Goal: Transaction & Acquisition: Book appointment/travel/reservation

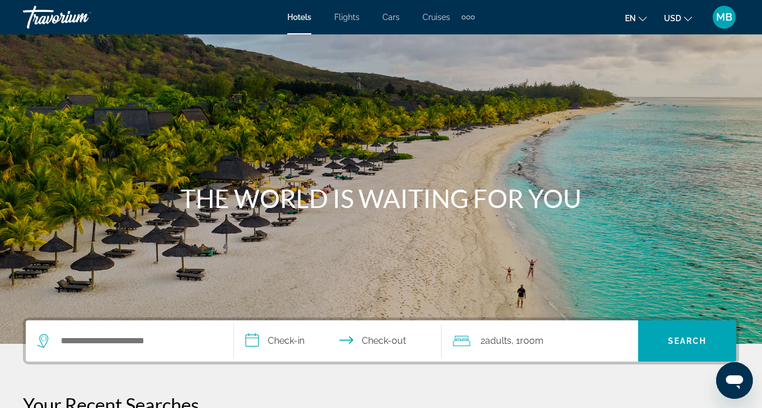
click at [74, 353] on div "Search widget" at bounding box center [129, 340] width 185 height 41
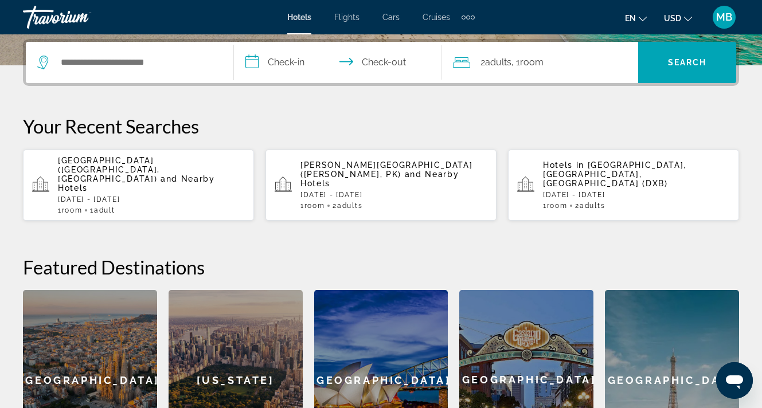
scroll to position [280, 0]
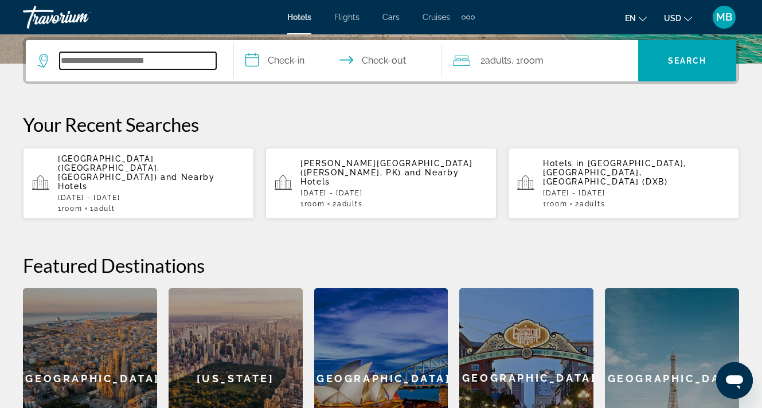
click at [164, 66] on input "Search widget" at bounding box center [138, 60] width 157 height 17
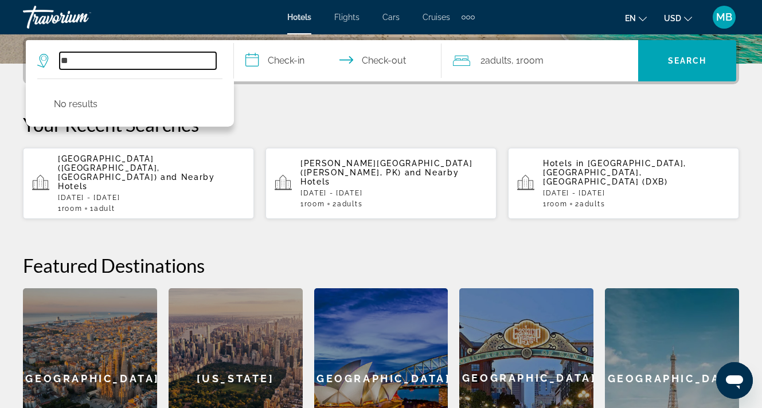
type input "*"
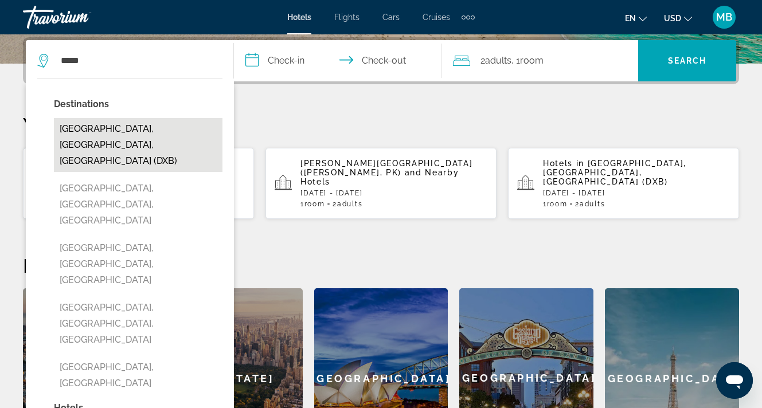
click at [122, 136] on button "[GEOGRAPHIC_DATA], [GEOGRAPHIC_DATA], [GEOGRAPHIC_DATA] (DXB)" at bounding box center [138, 145] width 169 height 54
type input "**********"
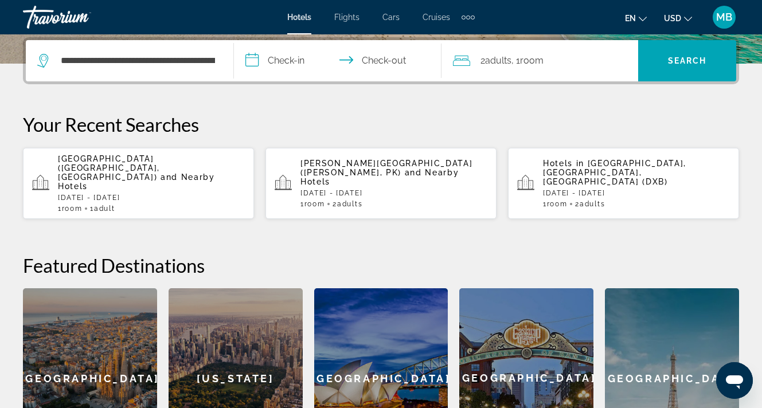
click at [286, 73] on input "**********" at bounding box center [340, 62] width 213 height 45
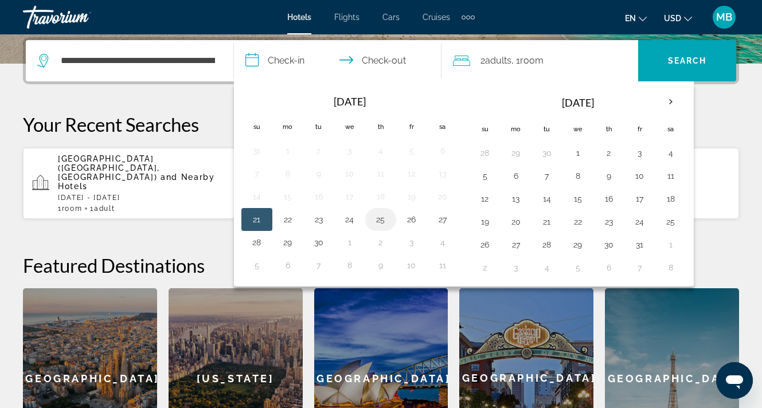
click at [377, 220] on button "25" at bounding box center [380, 220] width 18 height 16
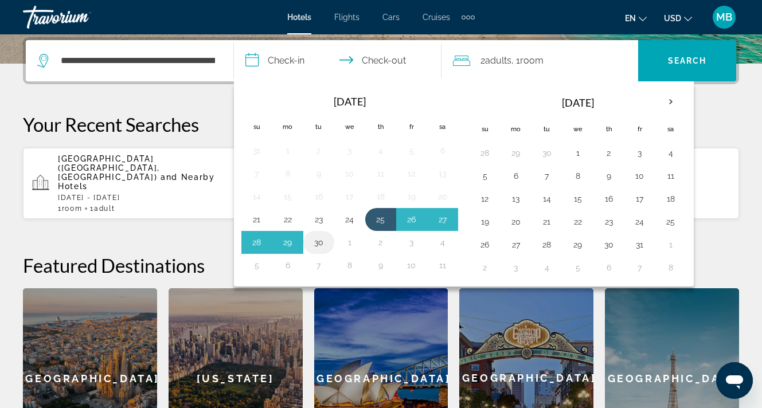
click at [320, 243] on button "30" at bounding box center [319, 242] width 18 height 16
type input "**********"
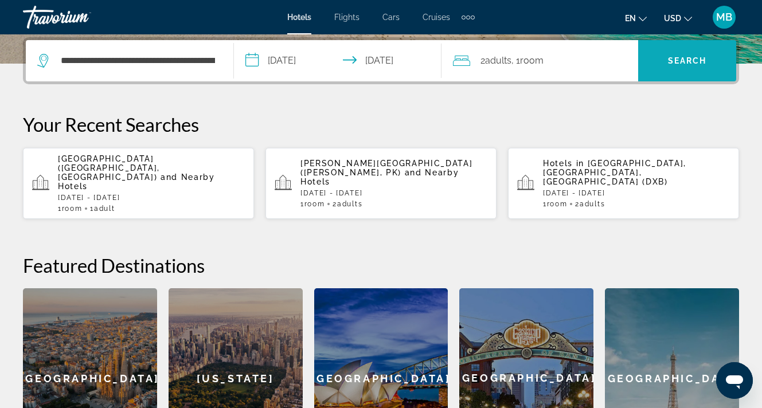
click at [674, 60] on span "Search" at bounding box center [687, 60] width 39 height 9
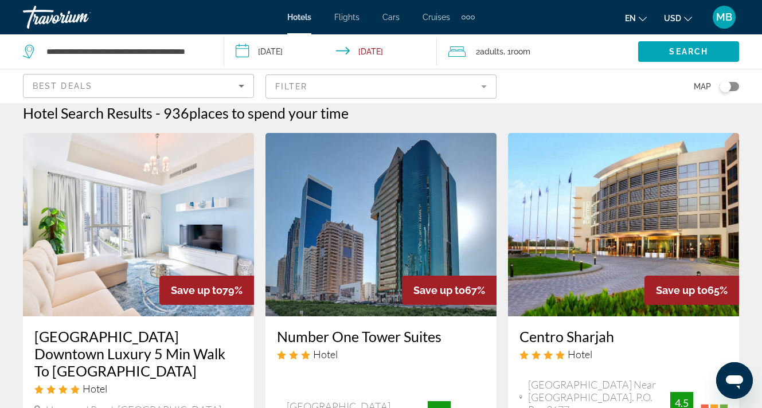
scroll to position [13, 0]
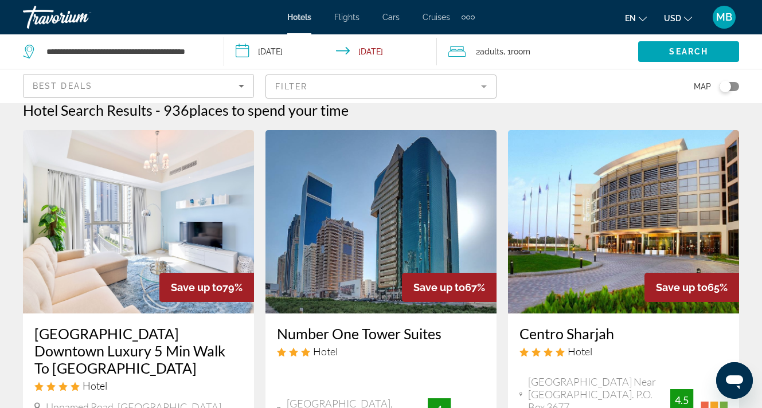
click at [431, 79] on mat-form-field "Filter" at bounding box center [380, 87] width 231 height 24
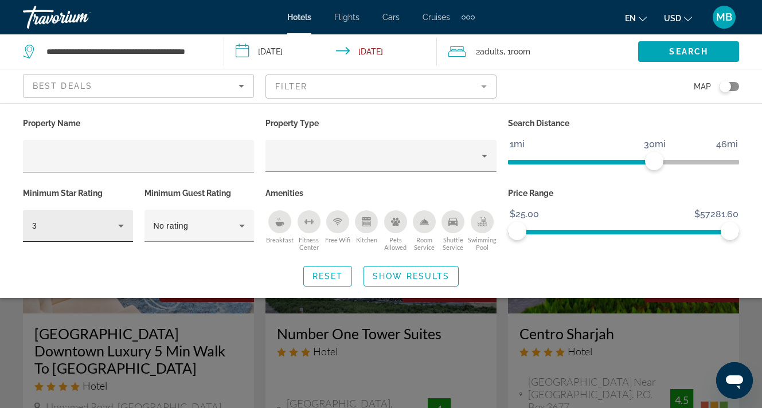
click at [96, 217] on div "3" at bounding box center [78, 226] width 92 height 32
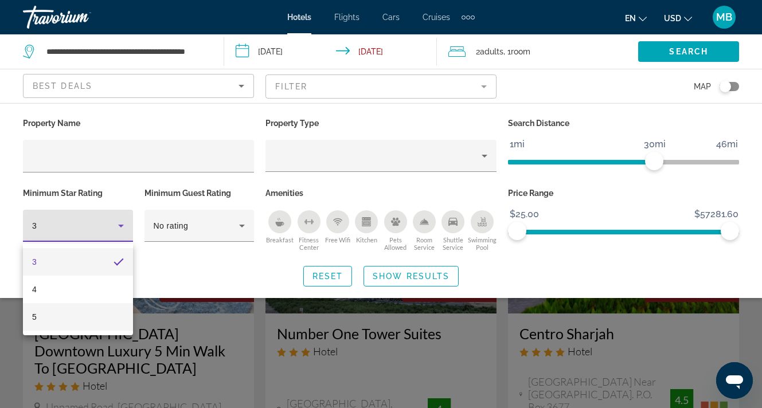
click at [56, 324] on mat-option "5" at bounding box center [78, 317] width 110 height 28
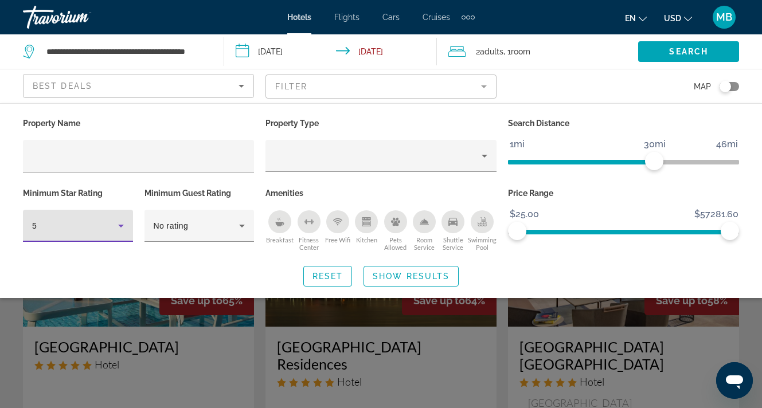
click at [478, 353] on div "Search widget" at bounding box center [381, 290] width 762 height 236
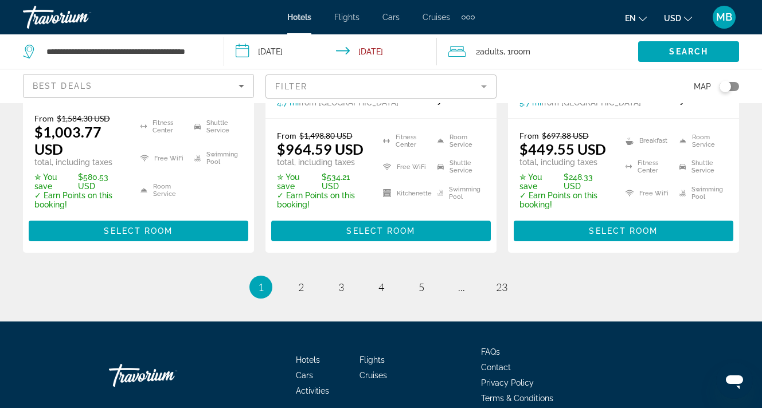
scroll to position [1779, 0]
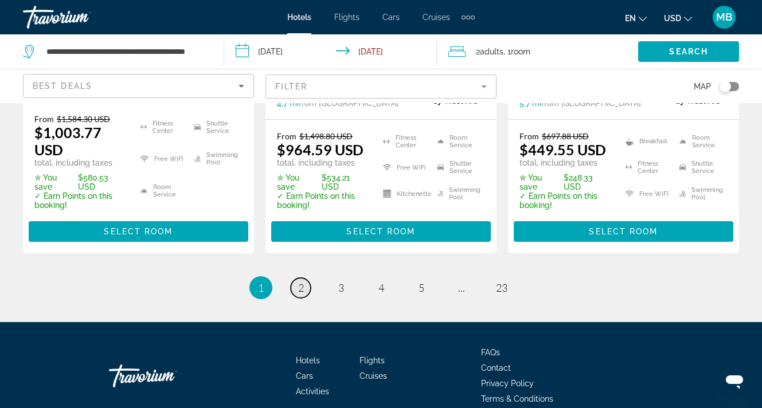
click at [307, 278] on link "page 2" at bounding box center [301, 288] width 20 height 20
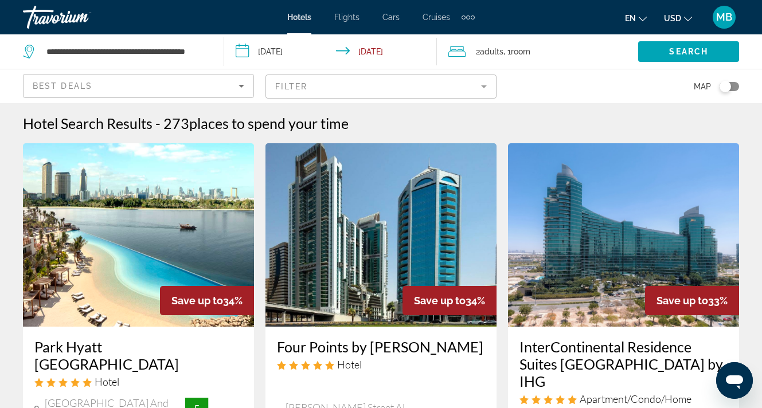
click at [444, 99] on mat-form-field "Filter" at bounding box center [380, 87] width 231 height 24
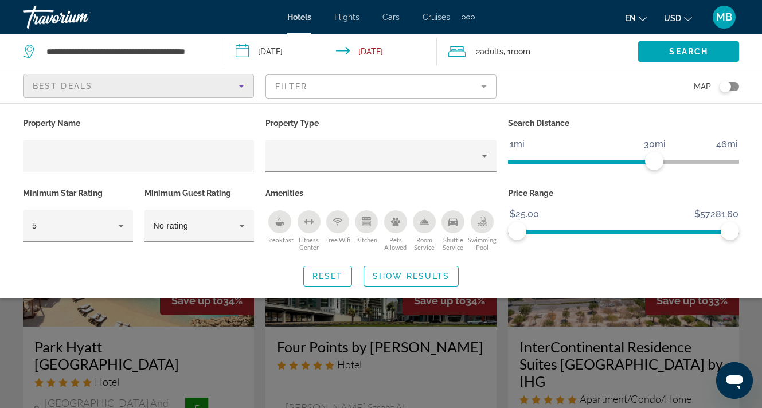
click at [215, 87] on div "Best Deals" at bounding box center [136, 86] width 206 height 14
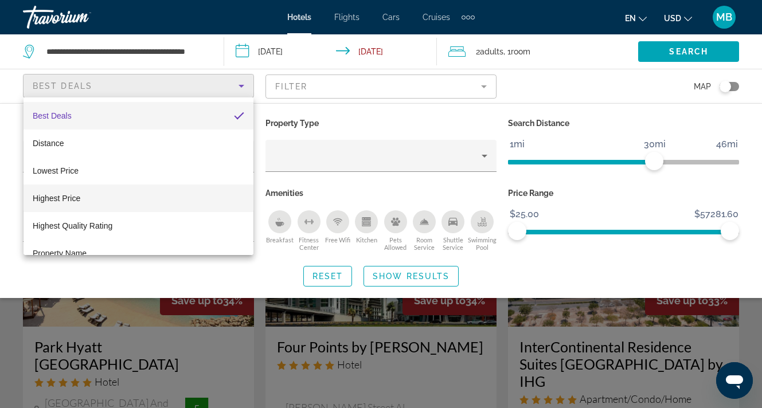
click at [73, 200] on span "Highest Price" at bounding box center [57, 198] width 48 height 9
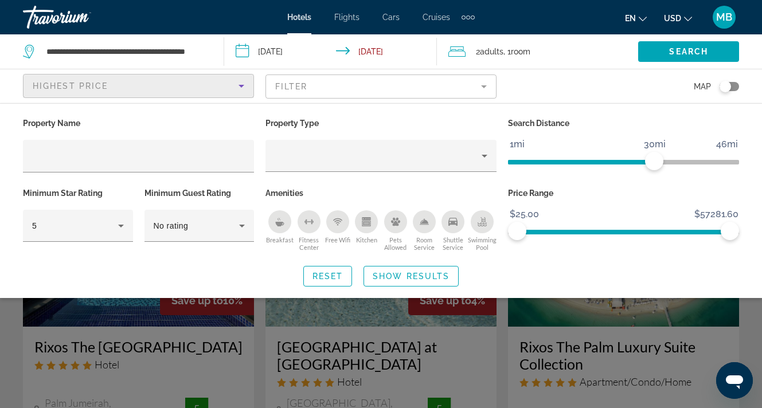
click at [459, 355] on div "Search widget" at bounding box center [381, 290] width 762 height 236
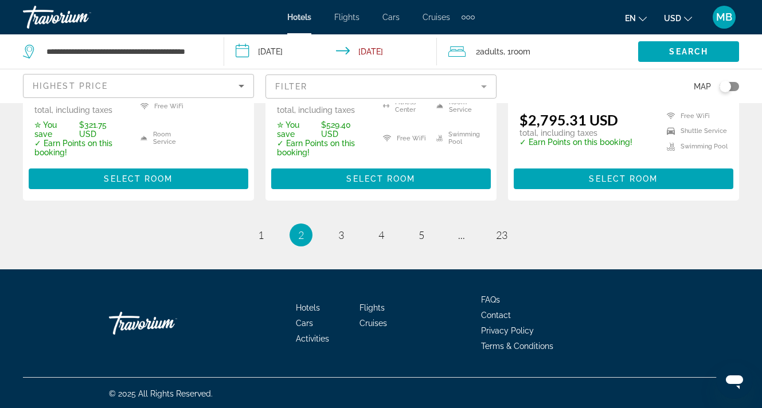
scroll to position [1802, 0]
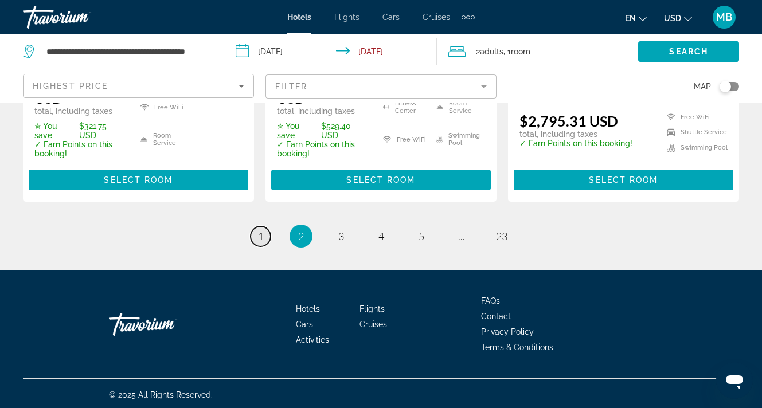
click at [264, 233] on link "page 1" at bounding box center [261, 236] width 20 height 20
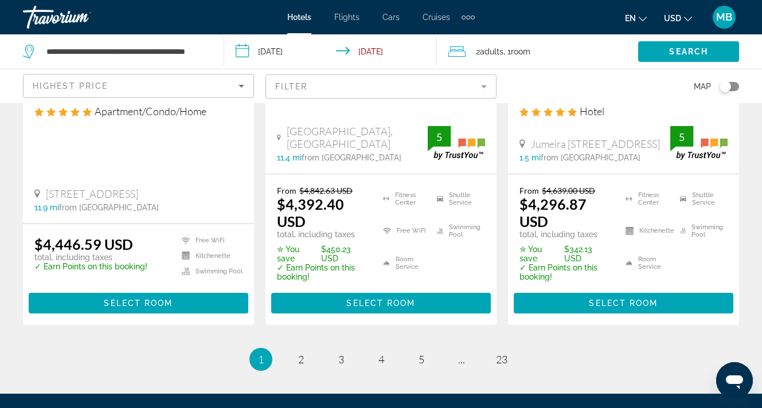
scroll to position [1761, 0]
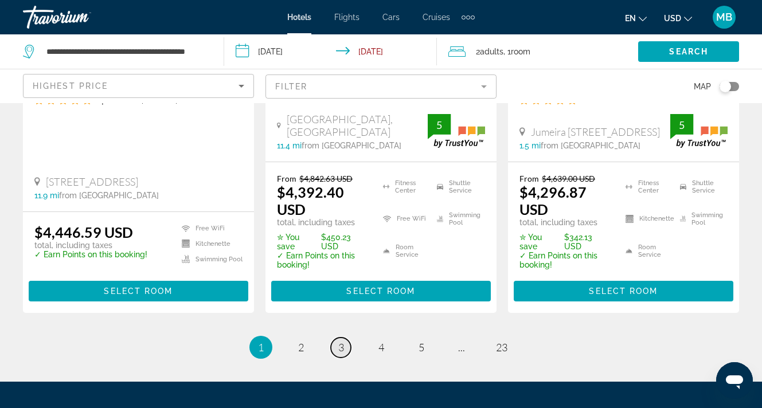
click at [341, 341] on span "3" at bounding box center [341, 347] width 6 height 13
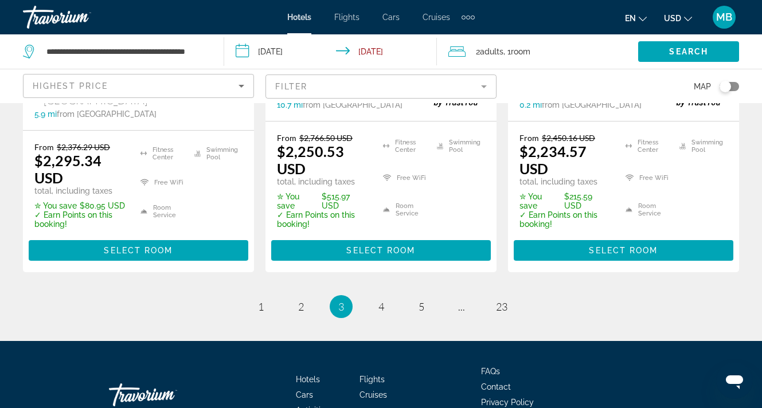
scroll to position [1778, 0]
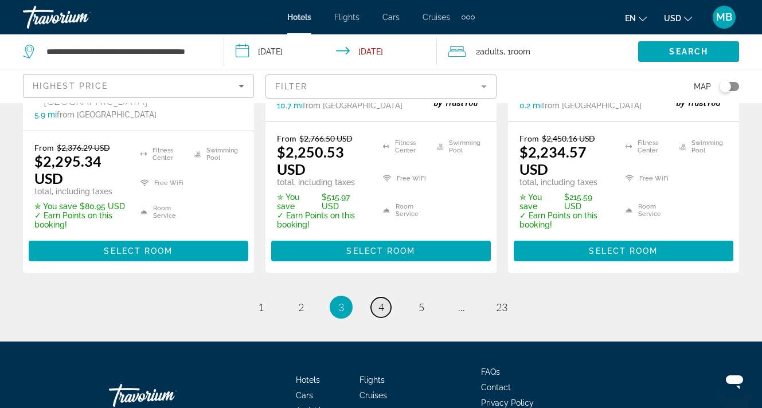
click at [381, 301] on span "4" at bounding box center [381, 307] width 6 height 13
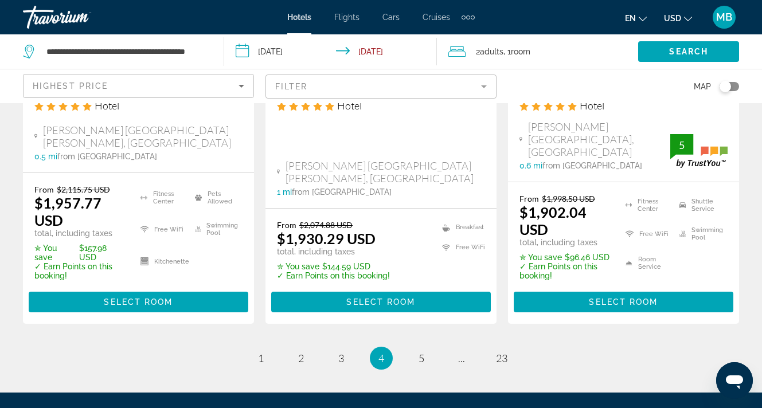
scroll to position [1714, 0]
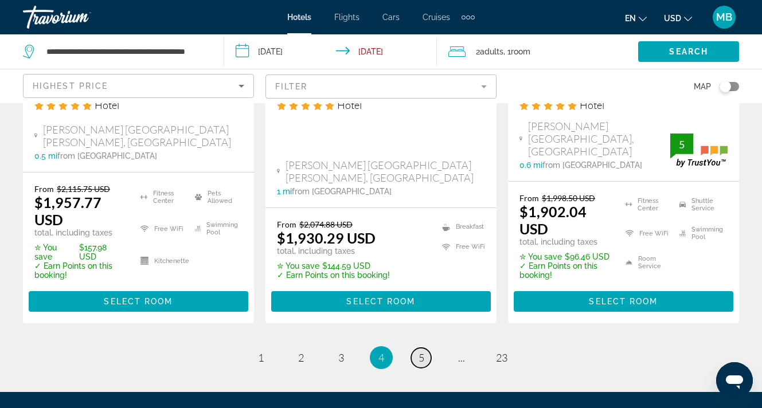
click at [418, 351] on span "5" at bounding box center [421, 357] width 6 height 13
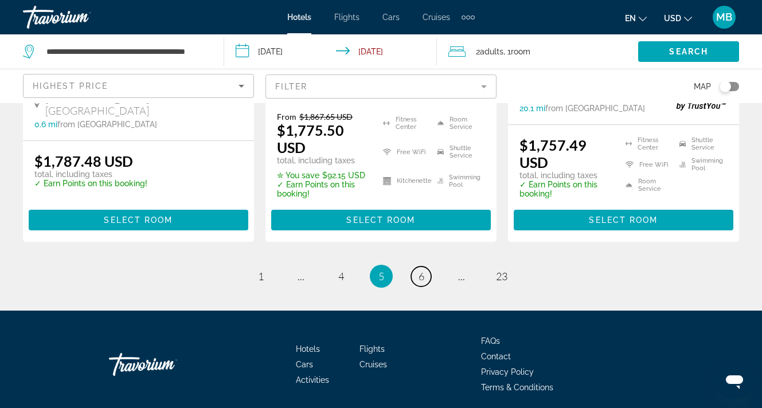
scroll to position [1786, 0]
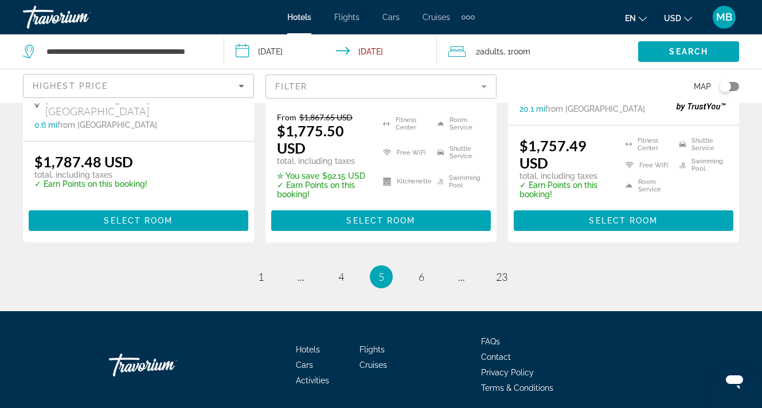
click at [421, 271] on span "6" at bounding box center [421, 277] width 6 height 13
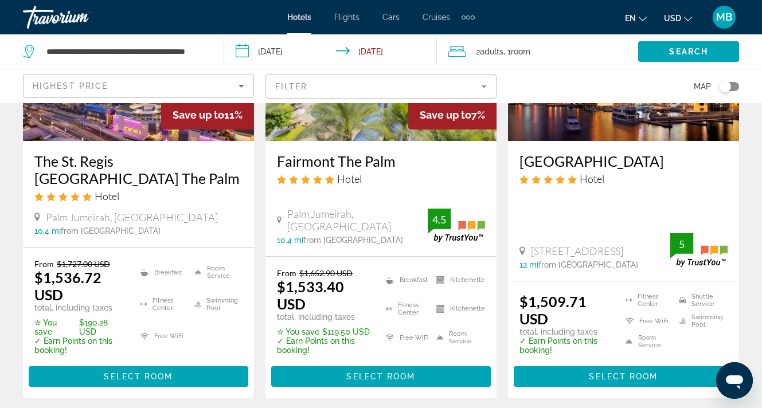
scroll to position [1591, 0]
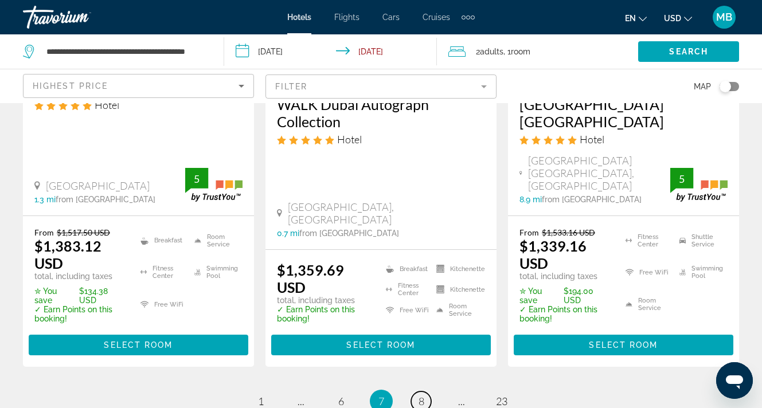
scroll to position [1706, 0]
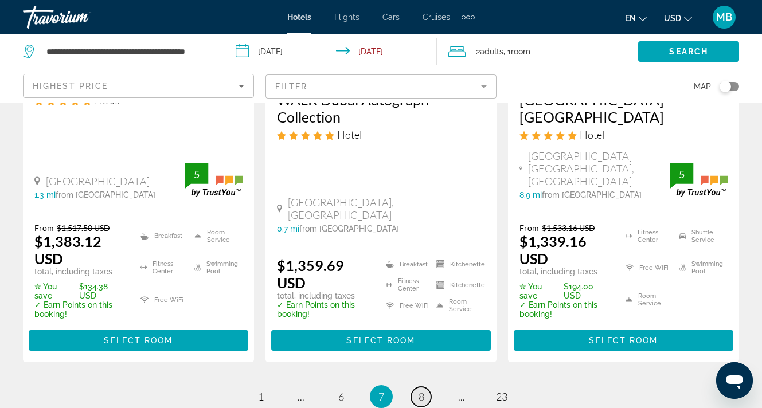
click at [422, 387] on link "page 8" at bounding box center [421, 397] width 20 height 20
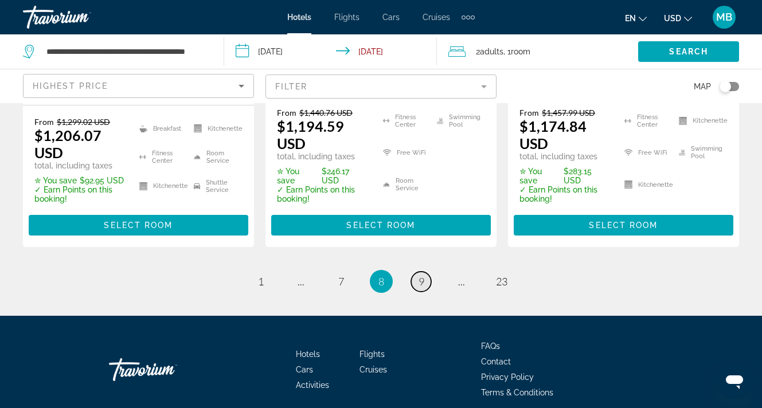
scroll to position [1765, 0]
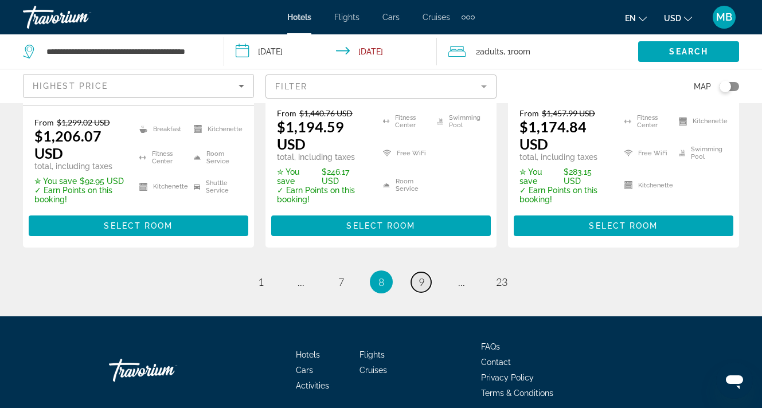
click at [421, 276] on span "9" at bounding box center [421, 282] width 6 height 13
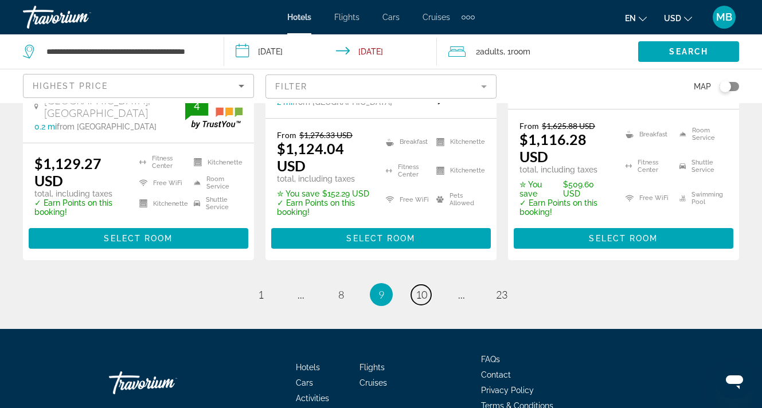
scroll to position [1749, 0]
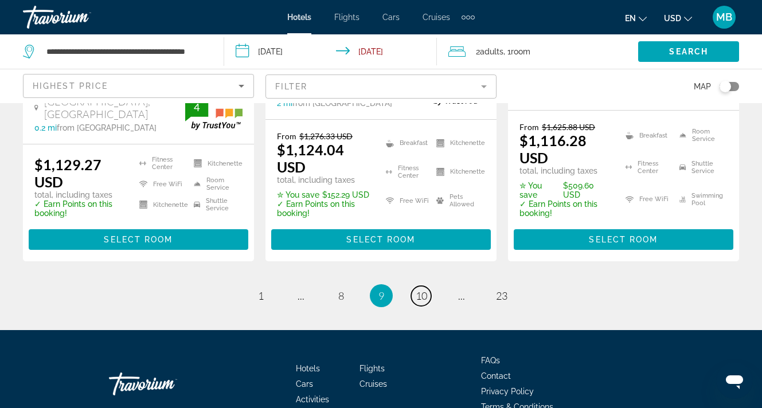
click at [422, 286] on link "page 10" at bounding box center [421, 296] width 20 height 20
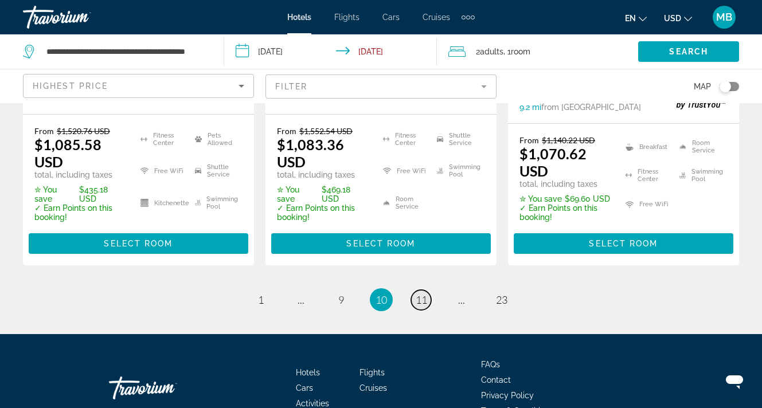
scroll to position [1763, 0]
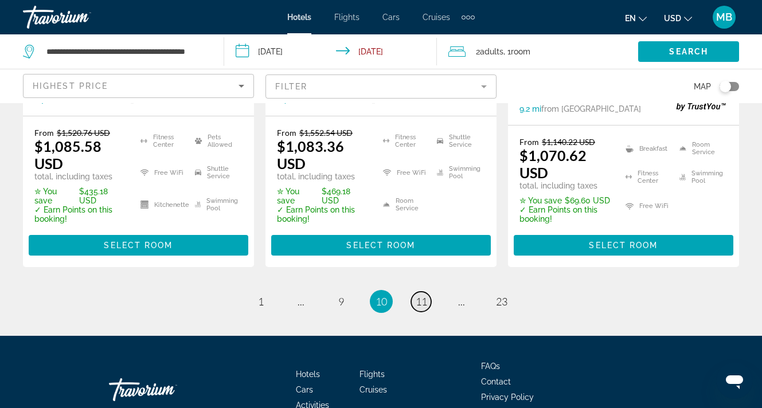
click at [423, 295] on span "11" at bounding box center [421, 301] width 11 height 13
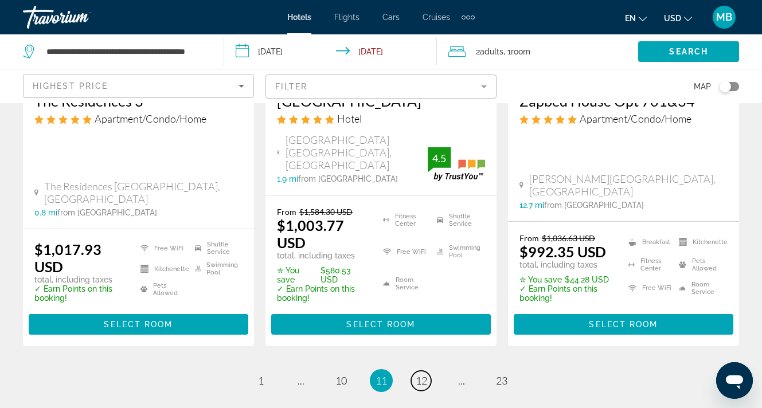
scroll to position [1694, 0]
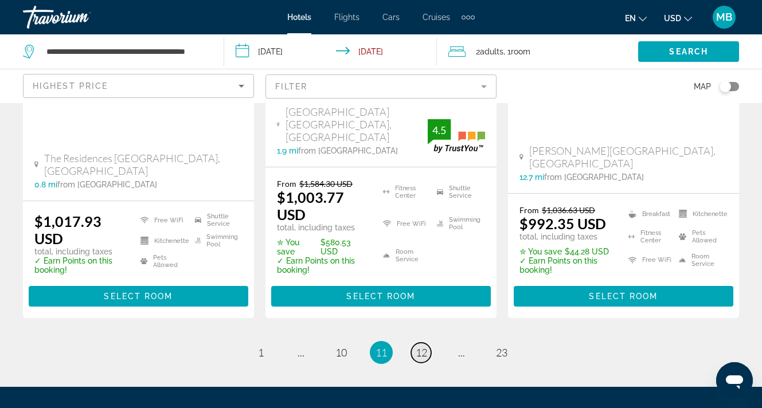
click at [425, 346] on span "12" at bounding box center [421, 352] width 11 height 13
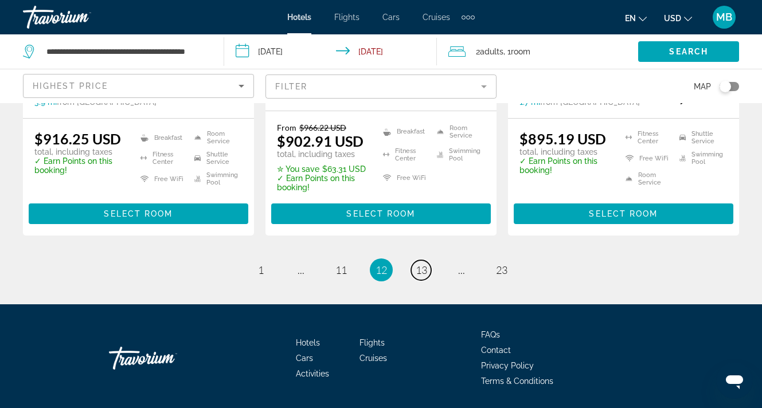
scroll to position [1719, 0]
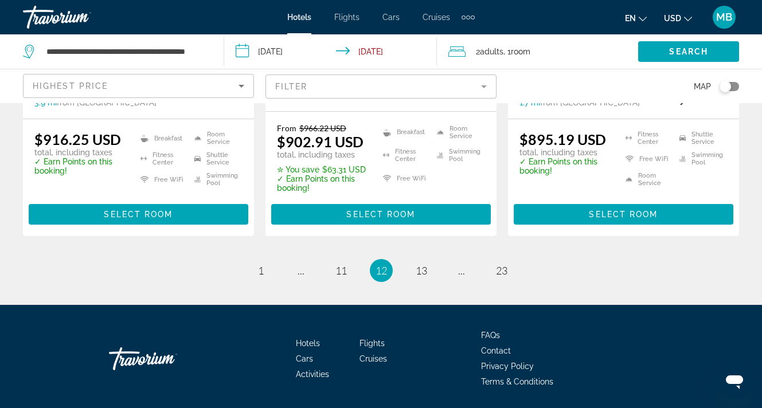
click at [421, 259] on li "page 13" at bounding box center [421, 270] width 23 height 23
click at [423, 264] on span "13" at bounding box center [421, 270] width 11 height 13
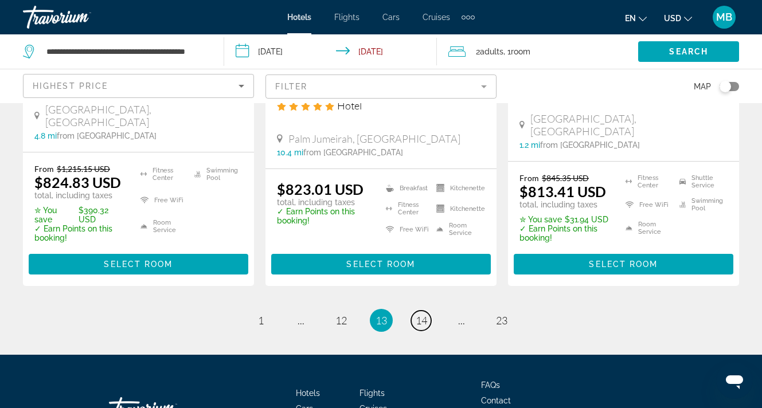
scroll to position [1676, 0]
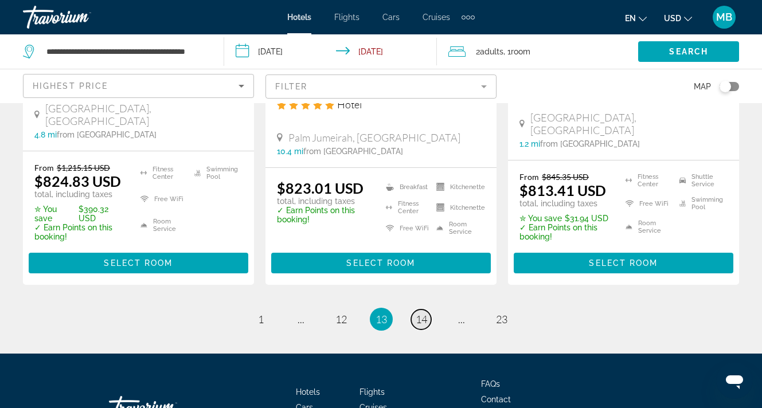
click at [423, 310] on link "page 14" at bounding box center [421, 320] width 20 height 20
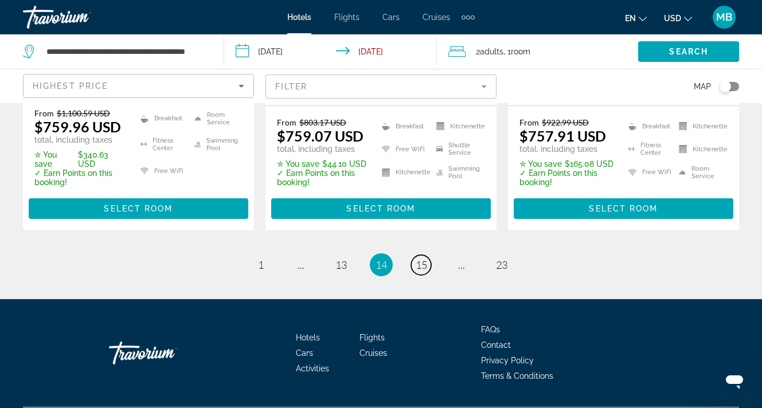
scroll to position [1736, 0]
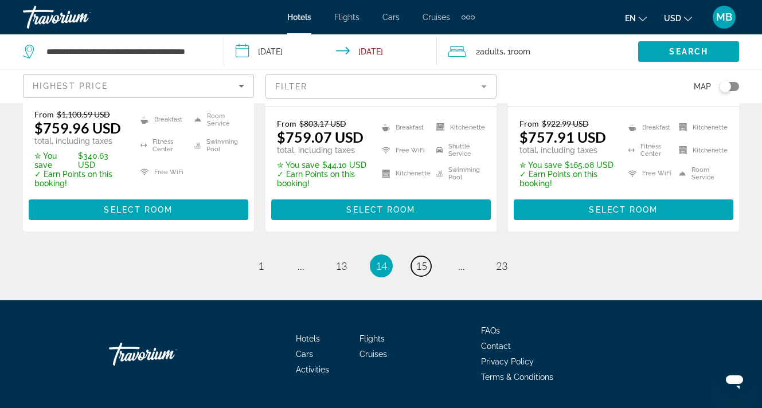
click at [423, 260] on span "15" at bounding box center [421, 266] width 11 height 13
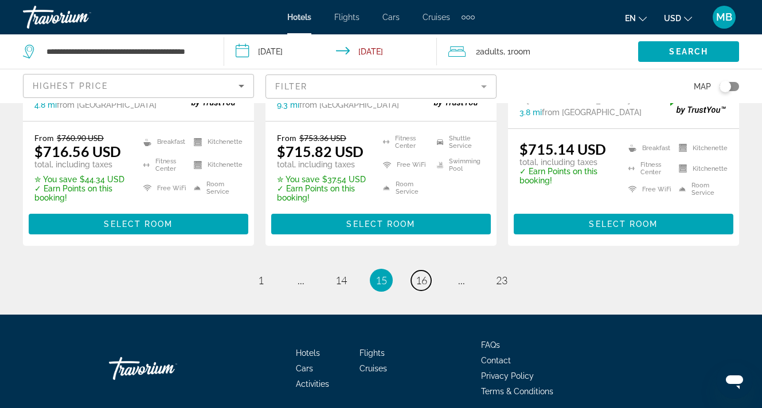
scroll to position [1741, 0]
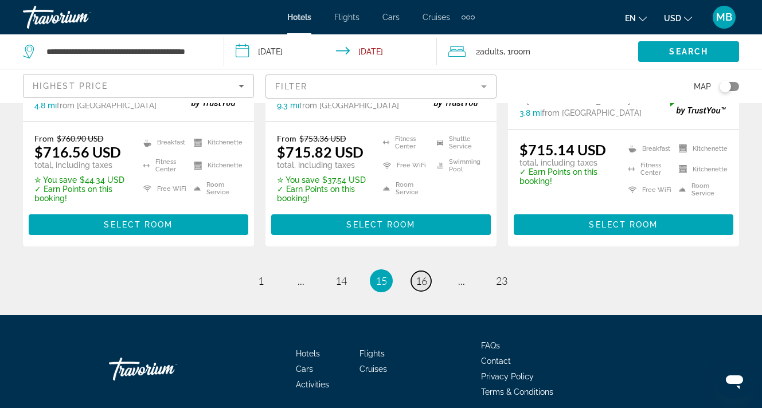
click at [419, 275] on span "16" at bounding box center [421, 281] width 11 height 13
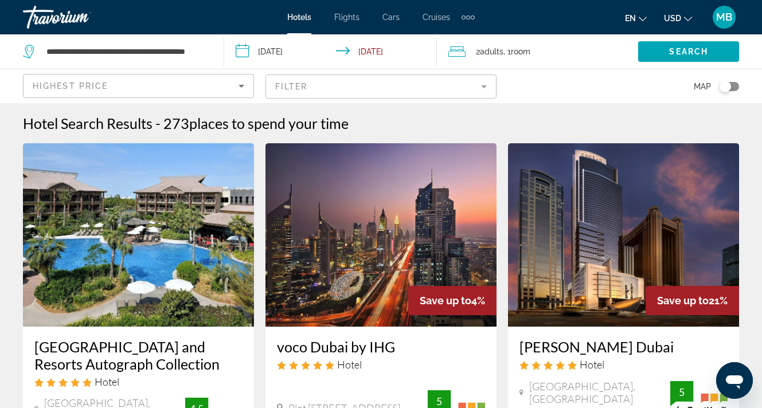
click at [218, 88] on div "Highest Price" at bounding box center [136, 86] width 206 height 14
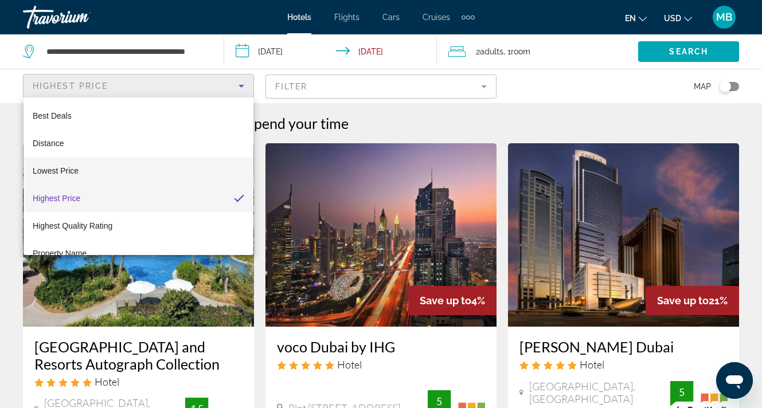
click at [78, 175] on span "Lowest Price" at bounding box center [56, 170] width 46 height 9
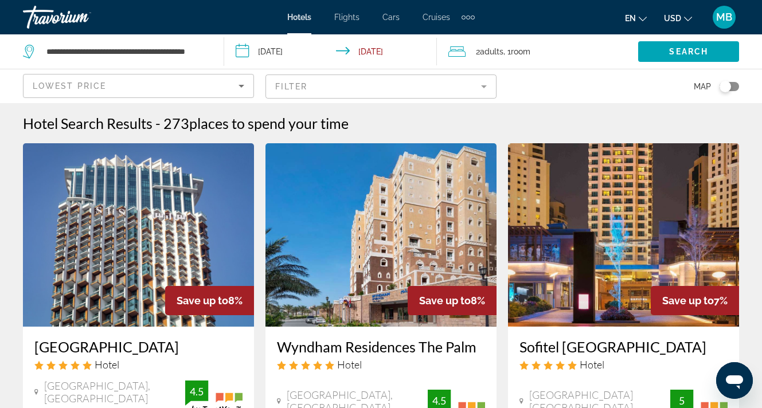
click at [100, 95] on div "Lowest Price" at bounding box center [139, 91] width 212 height 32
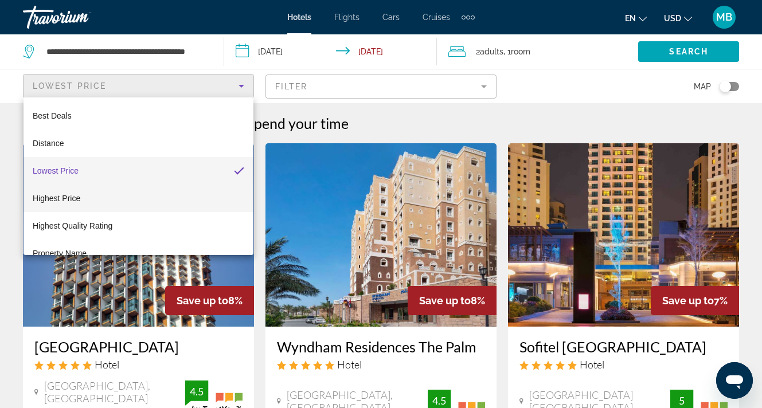
click at [75, 198] on span "Highest Price" at bounding box center [57, 198] width 48 height 9
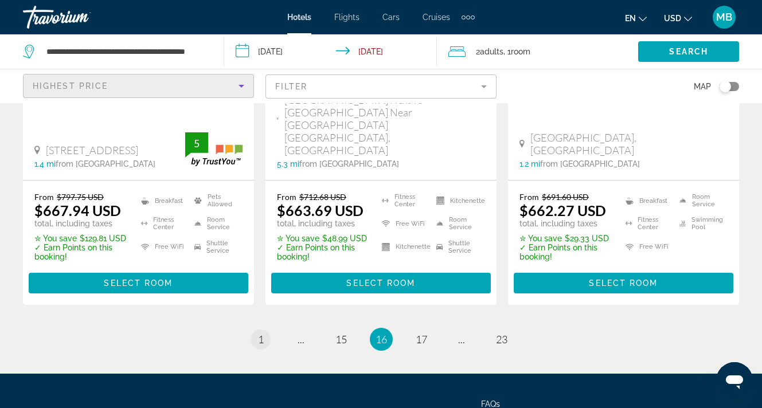
scroll to position [1726, 0]
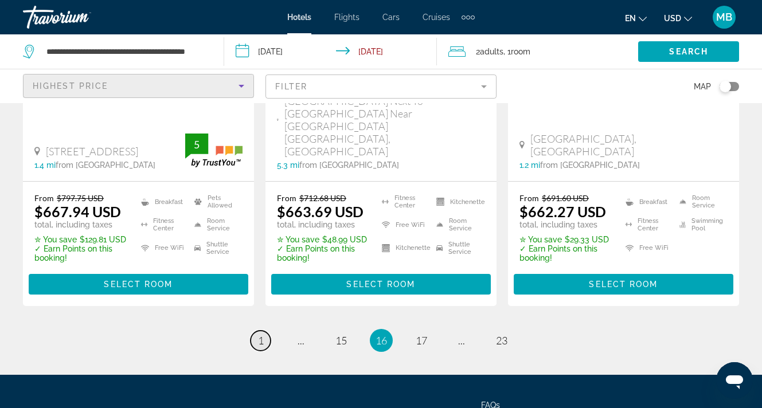
click at [258, 334] on span "1" at bounding box center [261, 340] width 6 height 13
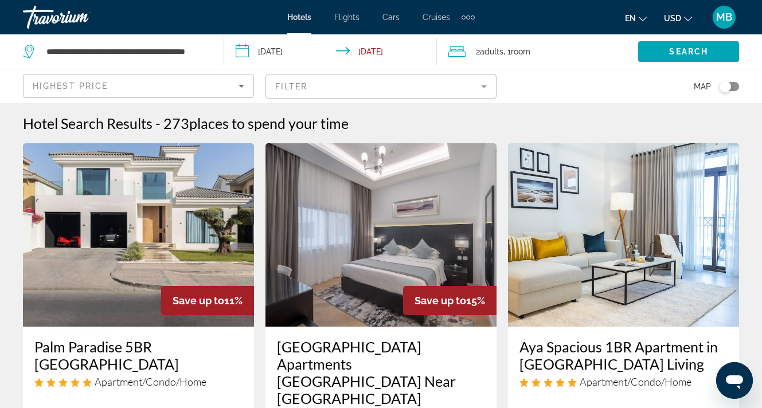
click at [721, 88] on div "Toggle map" at bounding box center [724, 86] width 11 height 11
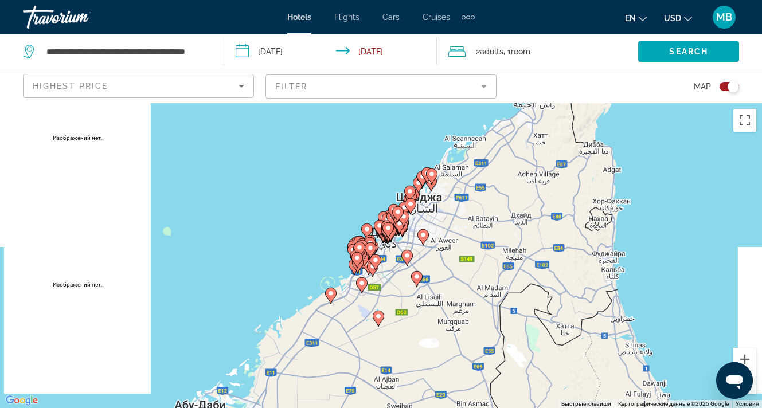
click at [721, 88] on div "Toggle map" at bounding box center [728, 86] width 19 height 9
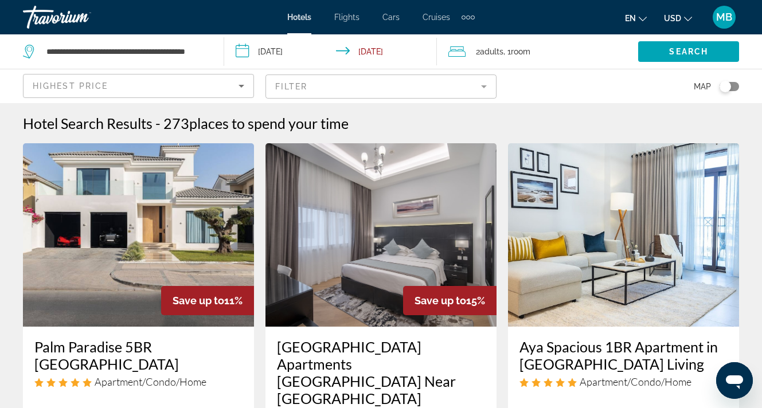
click at [195, 87] on div "Highest Price" at bounding box center [136, 86] width 206 height 14
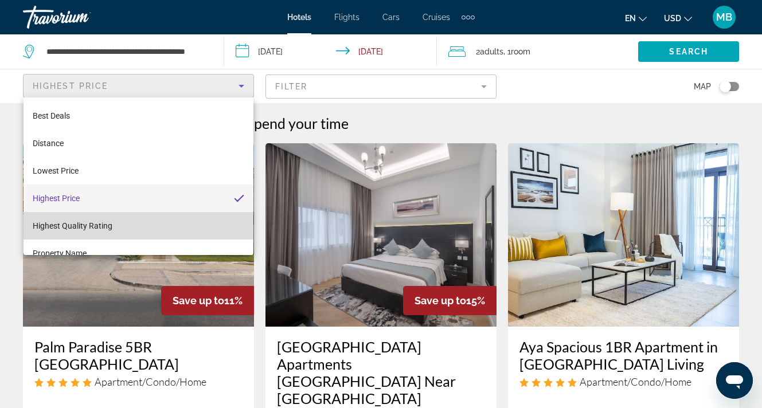
click at [112, 226] on mat-option "Highest Quality Rating" at bounding box center [139, 226] width 230 height 28
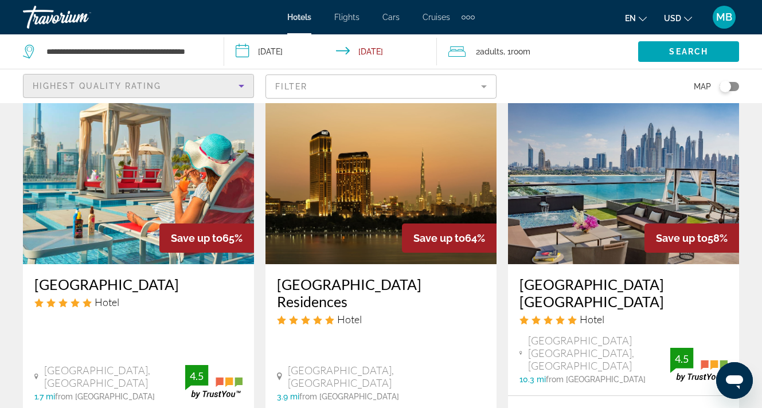
scroll to position [62, 0]
click at [248, 83] on div "Highest Quality Rating" at bounding box center [139, 86] width 230 height 23
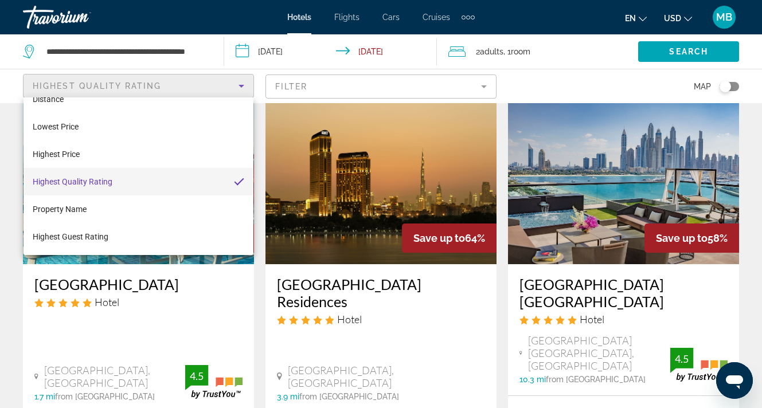
scroll to position [44, 0]
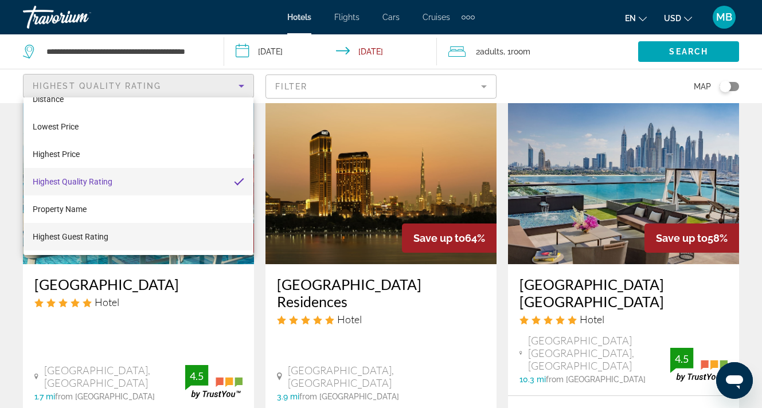
click at [71, 234] on span "Highest Guest Rating" at bounding box center [71, 236] width 76 height 9
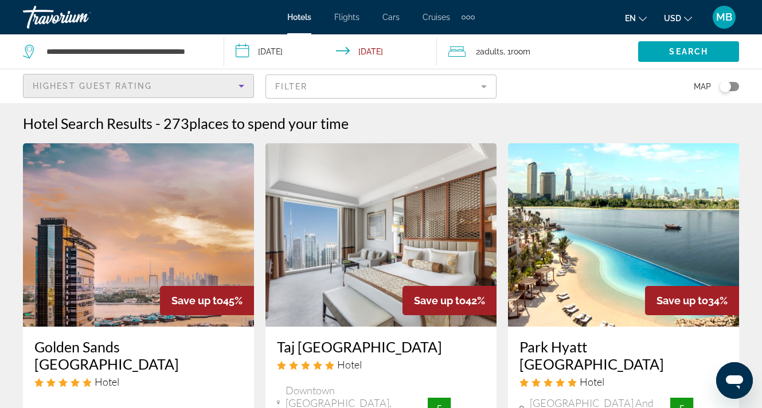
click at [284, 49] on input "**********" at bounding box center [332, 53] width 217 height 38
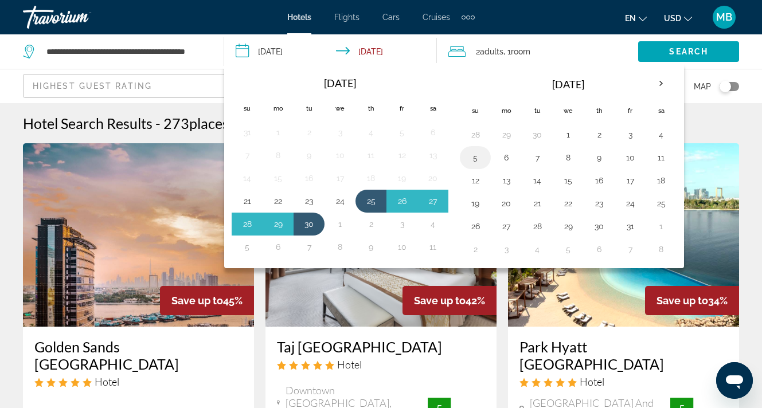
click at [481, 158] on button "5" at bounding box center [475, 158] width 18 height 16
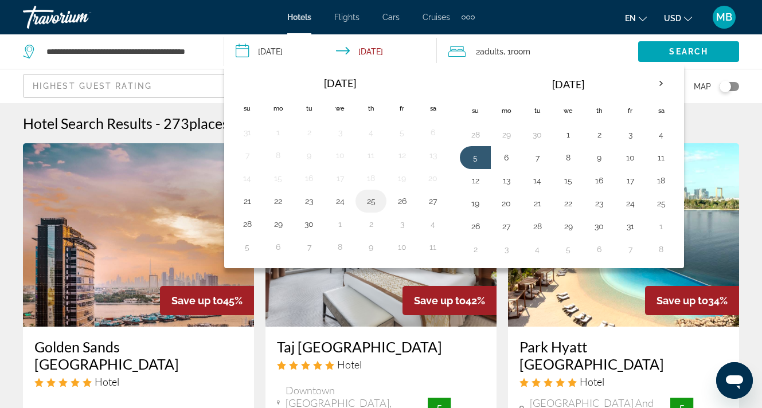
click at [369, 199] on button "25" at bounding box center [371, 201] width 18 height 16
type input "**********"
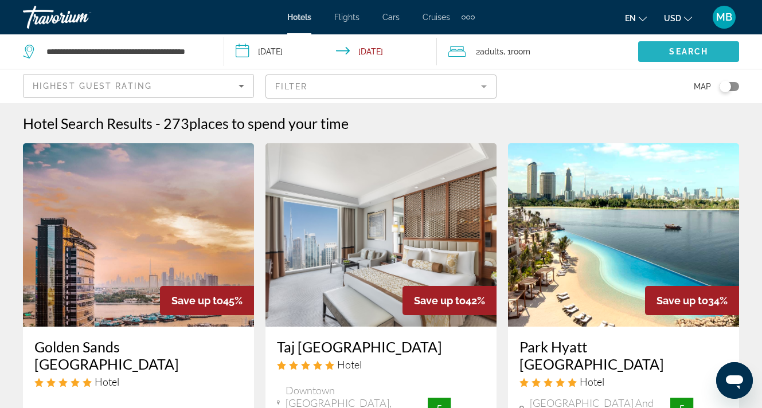
click at [704, 60] on span "Search widget" at bounding box center [688, 52] width 101 height 28
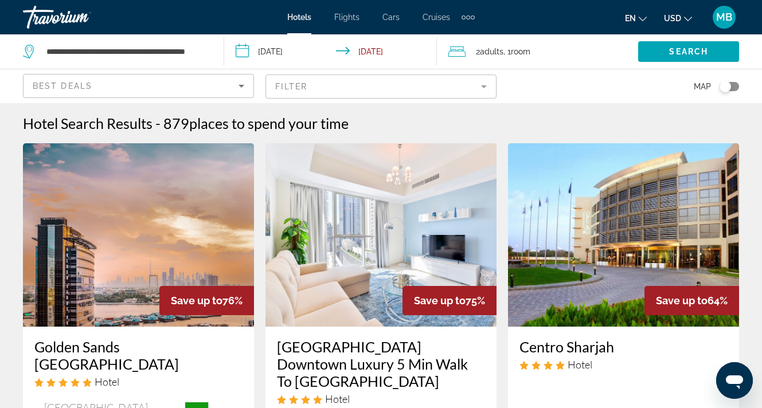
click at [209, 82] on div "Best Deals" at bounding box center [136, 86] width 206 height 14
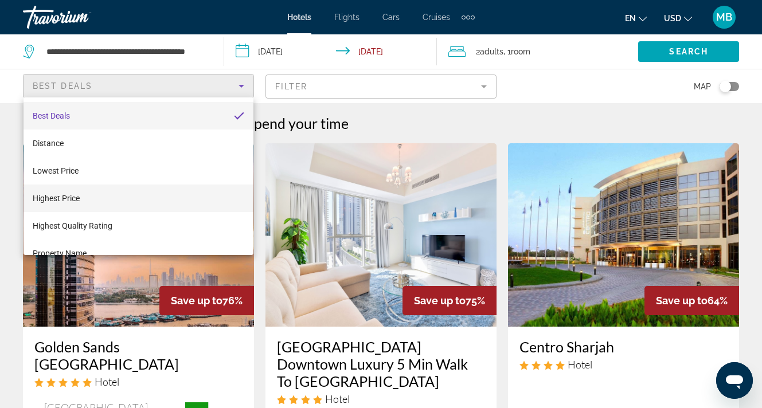
click at [69, 195] on span "Highest Price" at bounding box center [56, 198] width 47 height 9
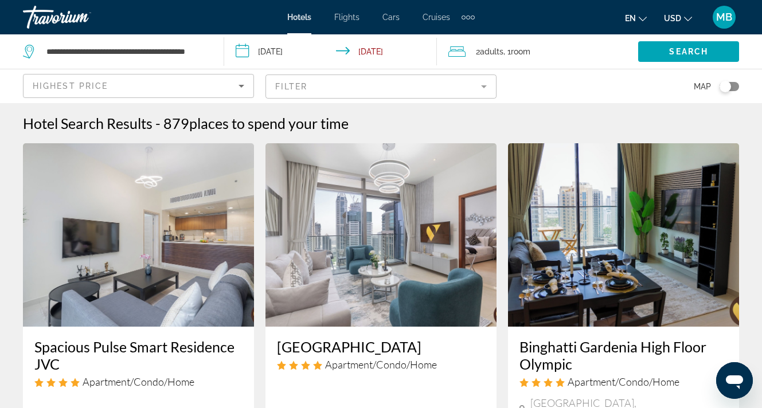
click at [412, 85] on mat-form-field "Filter" at bounding box center [380, 87] width 231 height 24
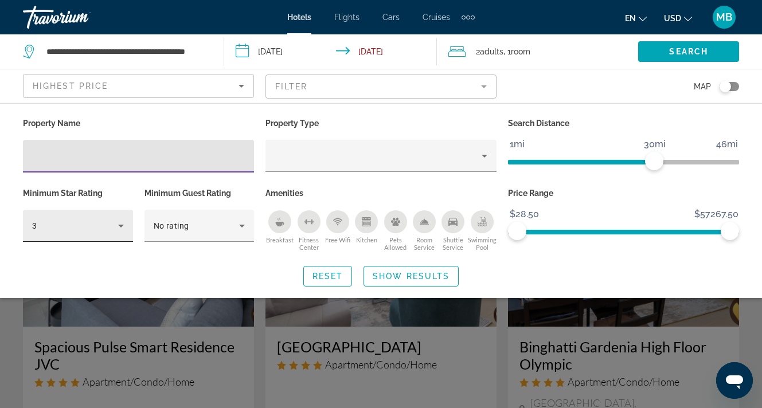
click at [98, 232] on div "3" at bounding box center [75, 226] width 86 height 14
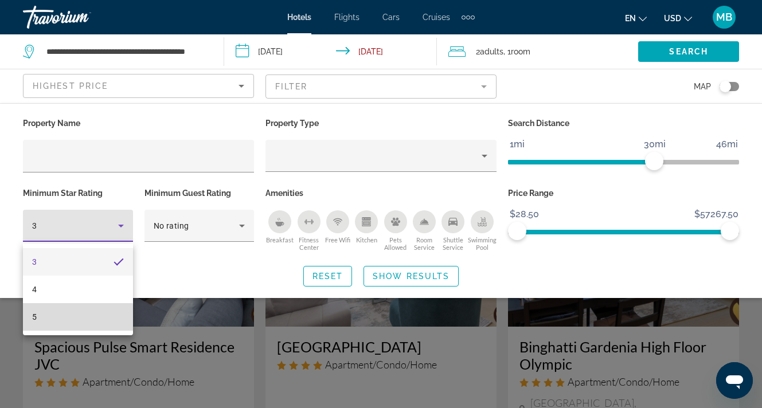
click at [45, 323] on mat-option "5" at bounding box center [78, 317] width 110 height 28
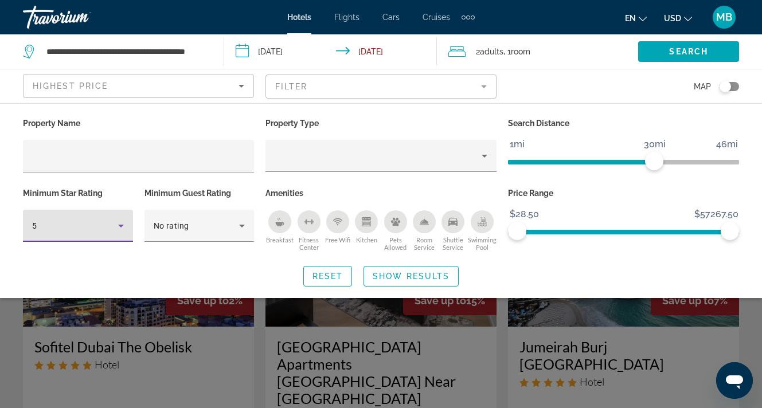
click at [486, 367] on div "Search widget" at bounding box center [381, 290] width 762 height 236
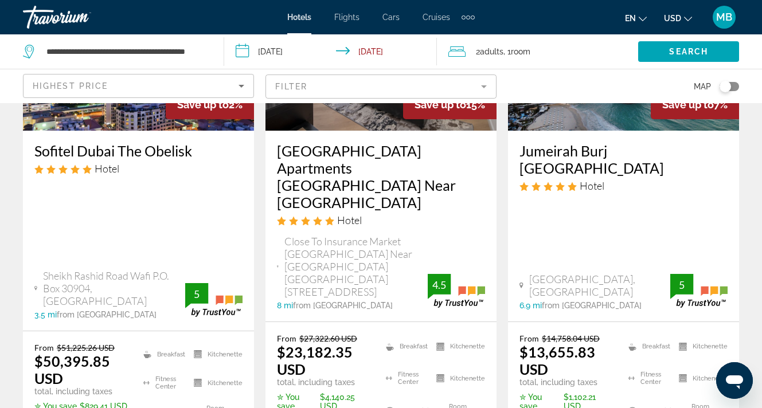
scroll to position [196, 0]
drag, startPoint x: 698, startPoint y: 156, endPoint x: 675, endPoint y: 156, distance: 22.9
drag, startPoint x: 528, startPoint y: 157, endPoint x: 543, endPoint y: 154, distance: 15.2
click at [543, 154] on h3 "Jumeirah Burj [GEOGRAPHIC_DATA]" at bounding box center [623, 159] width 208 height 34
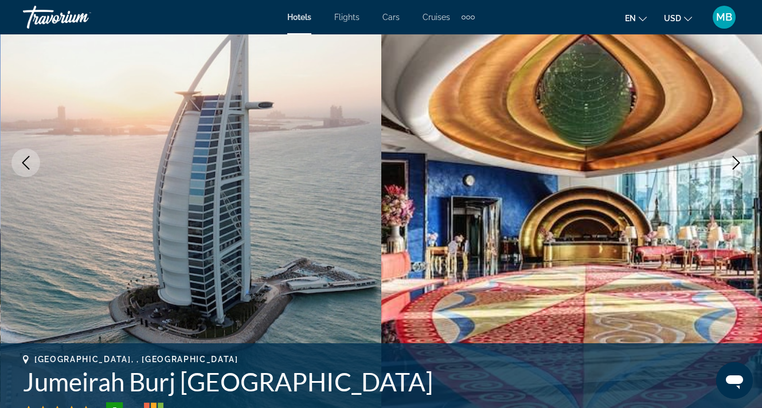
scroll to position [144, 0]
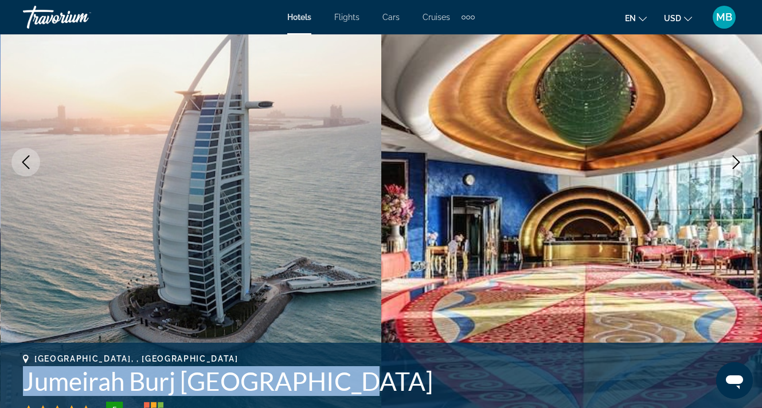
drag, startPoint x: 347, startPoint y: 385, endPoint x: 24, endPoint y: 373, distance: 323.6
click at [24, 373] on h1 "Jumeirah Burj [GEOGRAPHIC_DATA]" at bounding box center [381, 381] width 716 height 30
copy h1 "Jumeirah Burj [GEOGRAPHIC_DATA]"
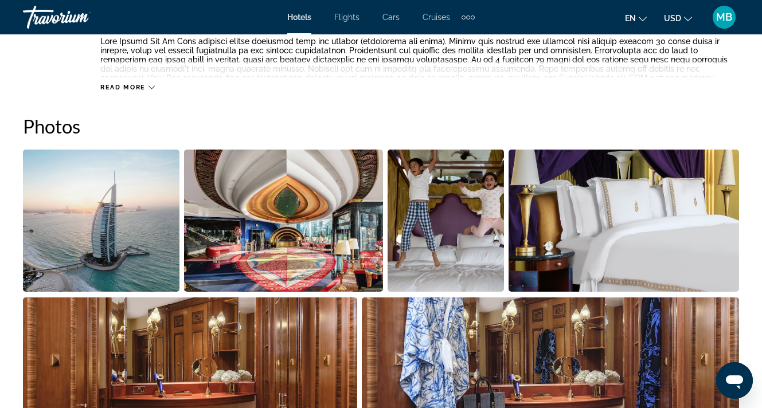
scroll to position [483, 0]
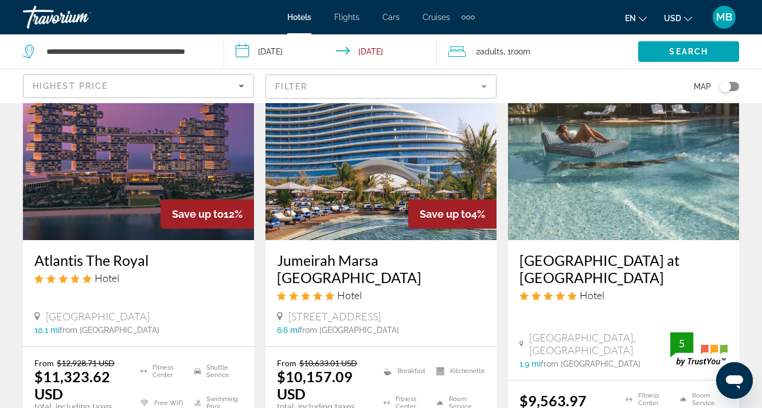
scroll to position [1100, 0]
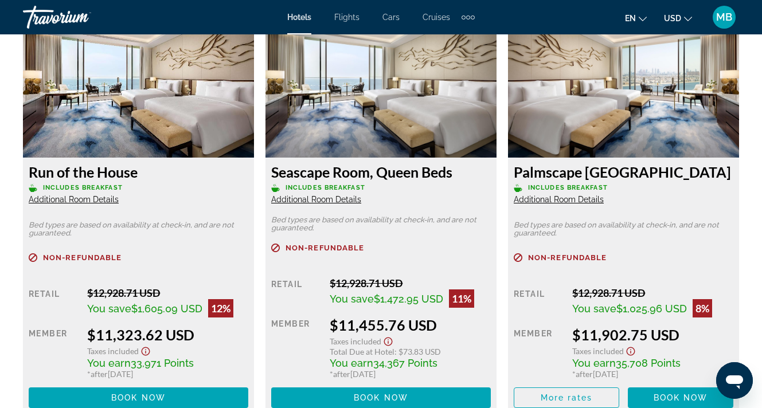
scroll to position [1810, 0]
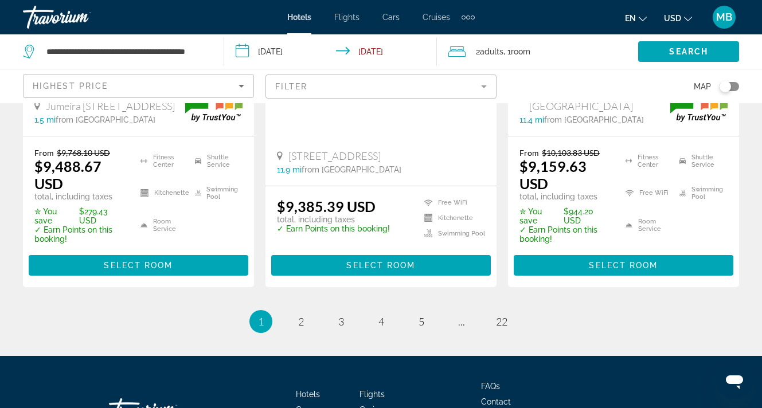
scroll to position [1784, 0]
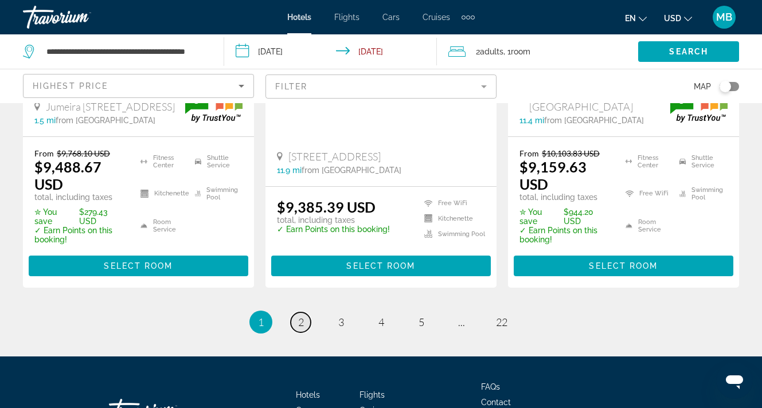
click at [298, 316] on span "2" at bounding box center [301, 322] width 6 height 13
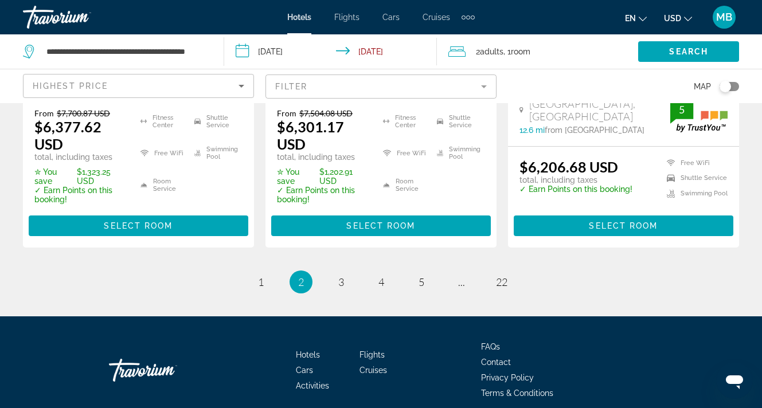
scroll to position [1754, 0]
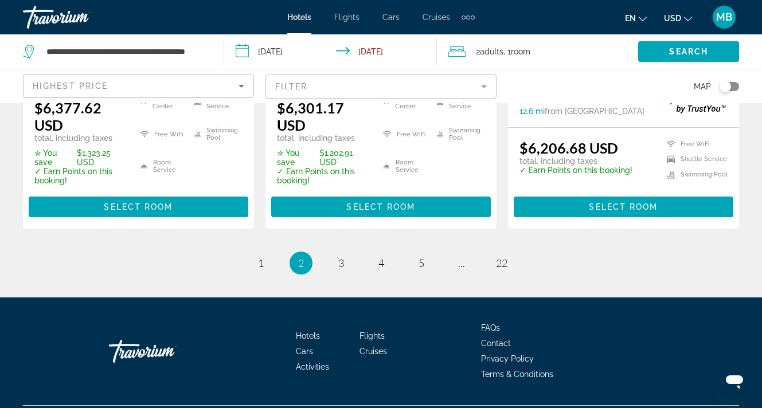
click at [136, 43] on div "**********" at bounding box center [114, 51] width 183 height 17
click at [138, 50] on input "**********" at bounding box center [125, 51] width 161 height 17
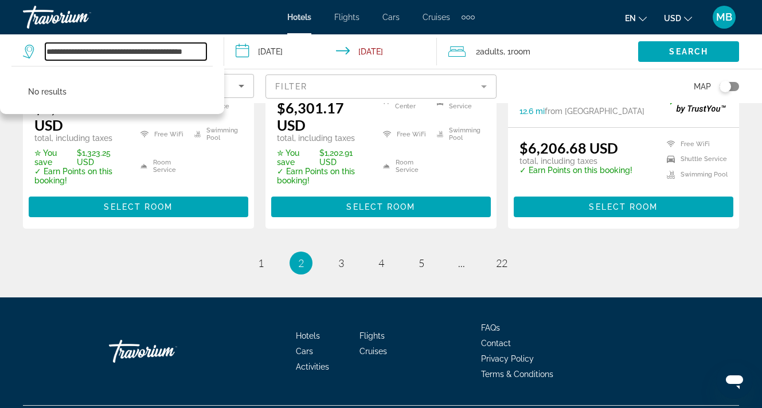
click at [173, 49] on input "**********" at bounding box center [125, 51] width 161 height 17
drag, startPoint x: 173, startPoint y: 49, endPoint x: -29, endPoint y: 62, distance: 202.2
type input "**********"
drag, startPoint x: 187, startPoint y: 49, endPoint x: 40, endPoint y: 54, distance: 146.8
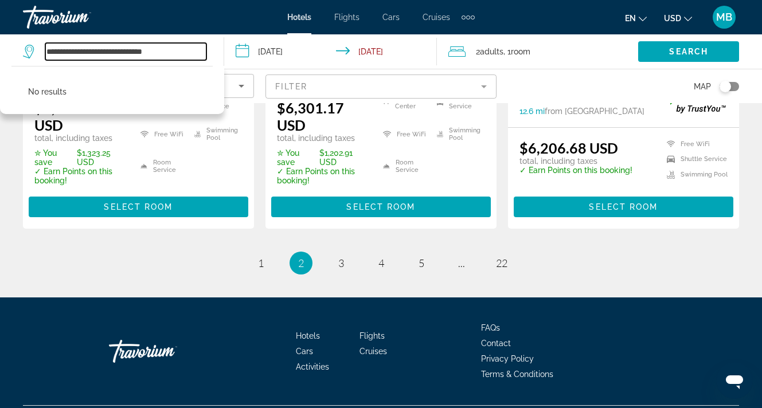
click at [40, 54] on div "**********" at bounding box center [114, 51] width 183 height 17
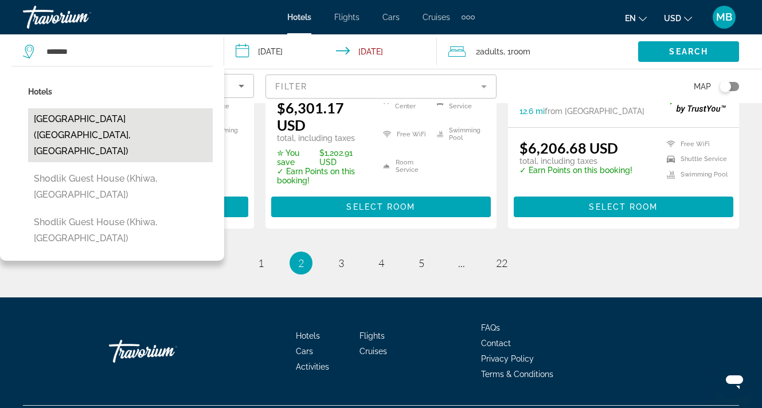
click at [152, 121] on button "[GEOGRAPHIC_DATA] ([GEOGRAPHIC_DATA], [GEOGRAPHIC_DATA])" at bounding box center [120, 135] width 185 height 54
type input "**********"
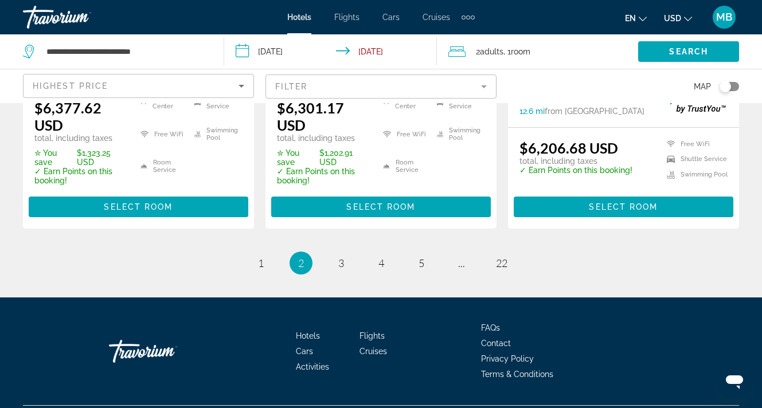
click at [289, 52] on input "**********" at bounding box center [332, 53] width 217 height 38
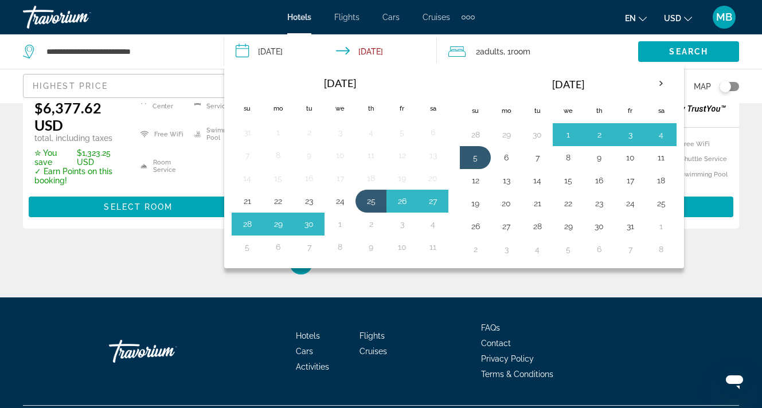
click at [718, 15] on span "MB" at bounding box center [724, 16] width 16 height 11
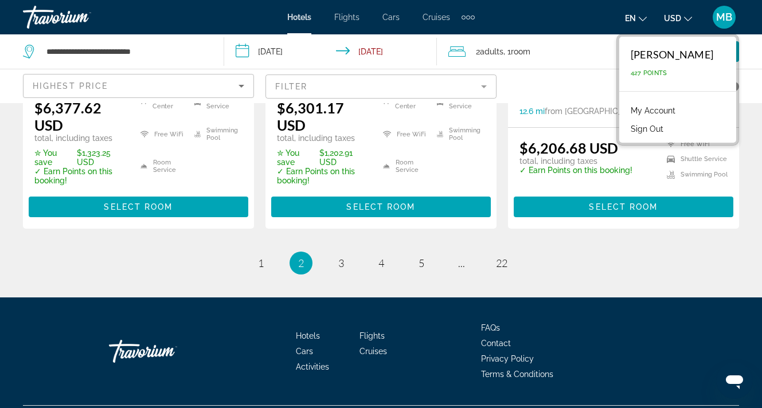
click at [639, 112] on link "My Account" at bounding box center [653, 110] width 56 height 15
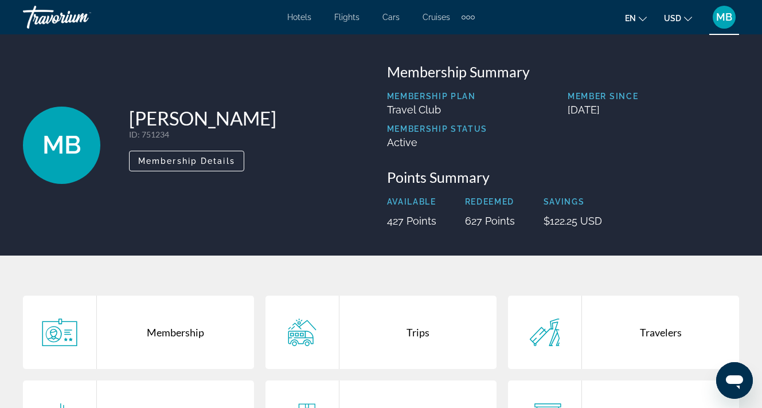
click at [409, 324] on div "Trips" at bounding box center [417, 332] width 157 height 73
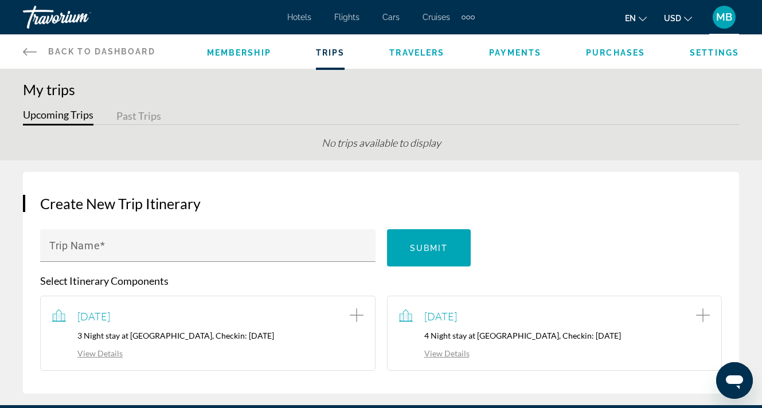
click at [449, 358] on link "View Details" at bounding box center [434, 354] width 71 height 10
